Goal: Check status: Check status

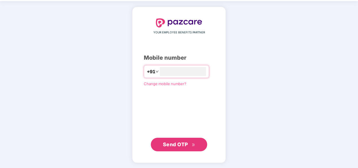
click at [179, 142] on span "Send OTP" at bounding box center [175, 144] width 25 height 6
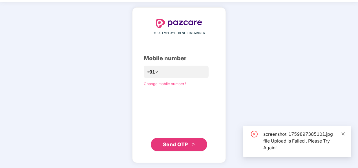
click at [345, 134] on icon "close" at bounding box center [343, 134] width 4 height 4
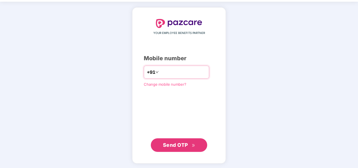
drag, startPoint x: 156, startPoint y: 71, endPoint x: 161, endPoint y: 68, distance: 5.3
click at [160, 71] on input "**********" at bounding box center [183, 71] width 46 height 9
type input "**********"
click at [194, 47] on div "**********" at bounding box center [179, 85] width 71 height 133
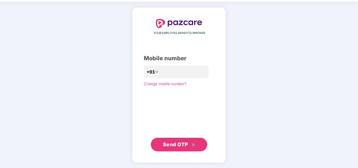
click at [166, 138] on button "Send OTP" at bounding box center [179, 144] width 56 height 14
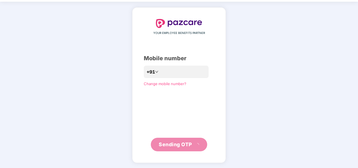
scroll to position [16, 0]
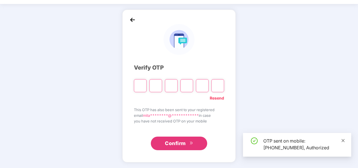
click at [343, 141] on icon "close" at bounding box center [343, 140] width 4 height 4
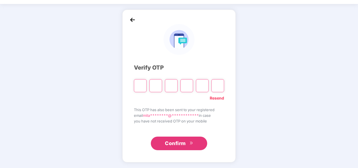
click at [140, 85] on input "Please enter verification code. Digit 1" at bounding box center [140, 85] width 13 height 13
type input "*"
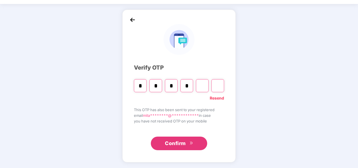
type input "*"
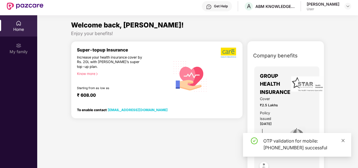
click at [342, 141] on icon "close" at bounding box center [343, 140] width 4 height 4
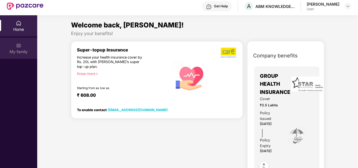
click at [18, 50] on div "My family" at bounding box center [18, 52] width 37 height 6
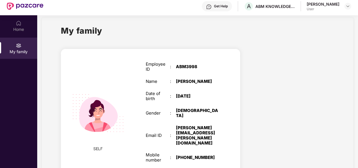
scroll to position [0, 0]
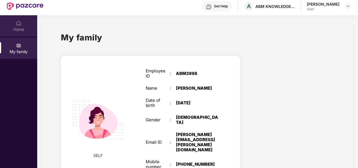
click at [12, 28] on div "Home" at bounding box center [18, 30] width 37 height 6
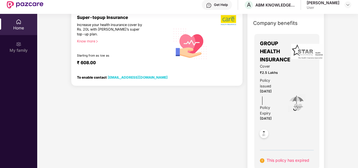
scroll to position [32, 0]
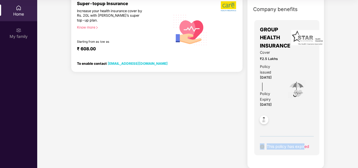
drag, startPoint x: 297, startPoint y: 142, endPoint x: 260, endPoint y: 138, distance: 38.0
click at [260, 138] on div "GROUP HEALTH INSURANCE Cover ₹2.5 Lakhs Policy issued [DATE] Policy Expiry [DAT…" at bounding box center [287, 87] width 65 height 135
drag, startPoint x: 263, startPoint y: 138, endPoint x: 266, endPoint y: 140, distance: 3.1
click at [266, 140] on div "This policy has expired" at bounding box center [287, 143] width 54 height 14
click at [339, 104] on div "Welcome back, [PERSON_NAME]! Enjoy your benefits! Super-topup Insurance Increas…" at bounding box center [198, 70] width 326 height 195
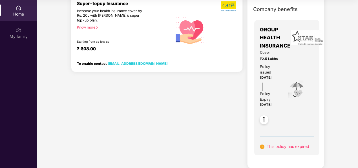
drag, startPoint x: 339, startPoint y: 104, endPoint x: 343, endPoint y: 137, distance: 32.9
click at [343, 137] on div "Welcome back, [PERSON_NAME]! Enjoy your benefits! Super-topup Insurance Increas…" at bounding box center [198, 70] width 326 height 195
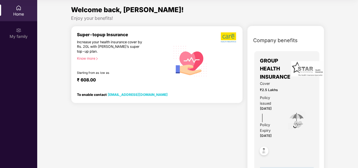
scroll to position [0, 0]
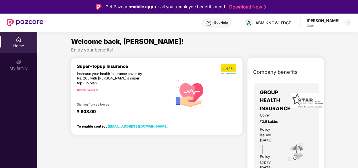
click at [25, 51] on div "Home" at bounding box center [18, 42] width 37 height 21
click at [26, 67] on div "My family" at bounding box center [18, 68] width 37 height 6
